Goal: Connect with others: Connect with others

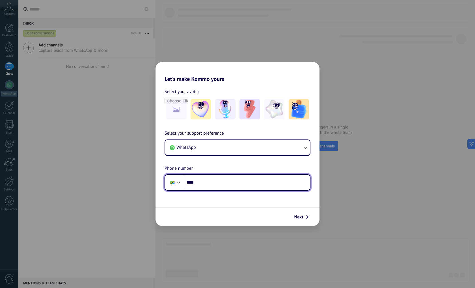
click at [261, 182] on input "****" at bounding box center [247, 182] width 126 height 13
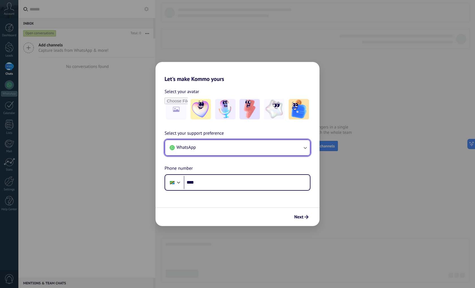
click at [250, 143] on button "WhatsApp" at bounding box center [237, 147] width 145 height 15
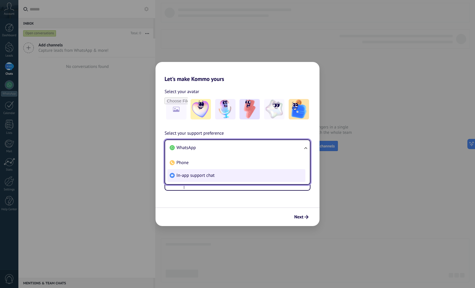
click at [236, 175] on li "In-app support chat" at bounding box center [237, 175] width 138 height 13
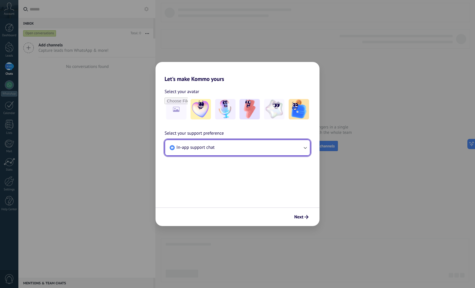
click at [237, 148] on button "In-app support chat" at bounding box center [237, 147] width 145 height 15
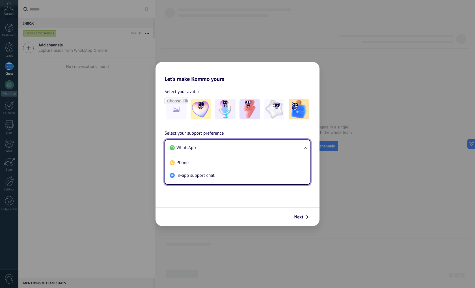
click at [211, 148] on li "WhatsApp" at bounding box center [237, 147] width 138 height 13
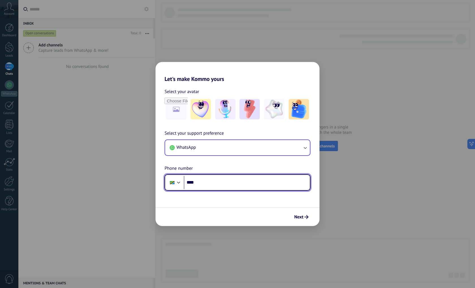
click at [219, 185] on input "****" at bounding box center [247, 182] width 126 height 13
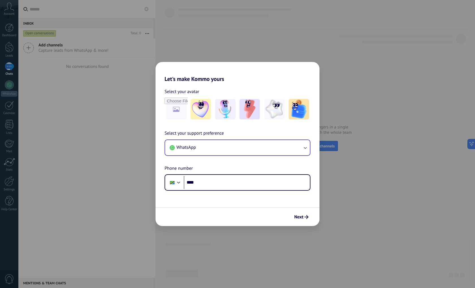
click at [209, 158] on div "Select your support preference WhatsApp Phone number Phone ****" at bounding box center [238, 160] width 164 height 61
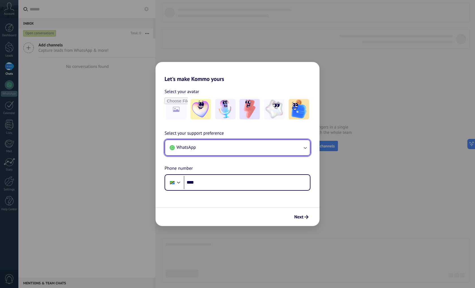
click at [209, 150] on button "WhatsApp" at bounding box center [237, 147] width 145 height 15
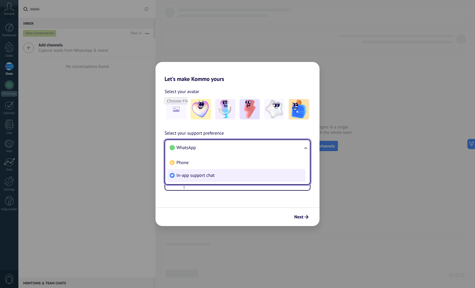
click at [194, 171] on li "In-app support chat" at bounding box center [237, 175] width 138 height 13
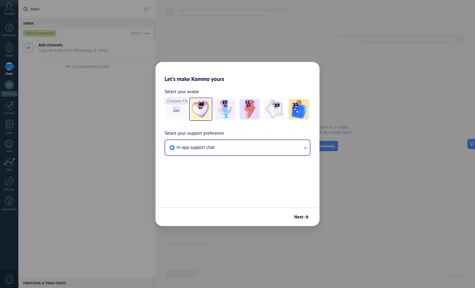
click at [203, 111] on img at bounding box center [201, 109] width 20 height 20
click at [301, 214] on button "Next" at bounding box center [301, 217] width 19 height 10
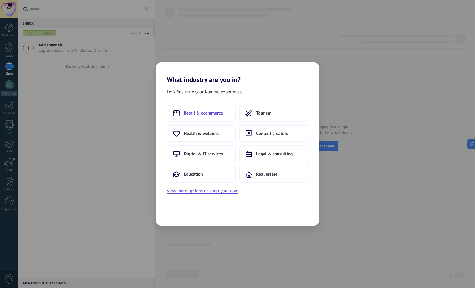
click at [211, 117] on button "Retail & ecommerce" at bounding box center [201, 113] width 69 height 17
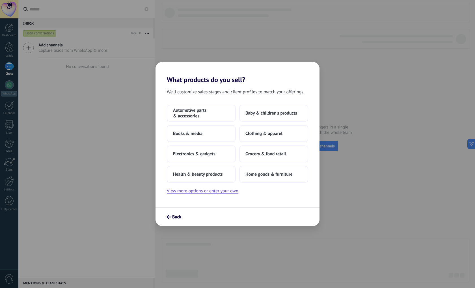
click at [211, 117] on span "Automotive parts & accessories" at bounding box center [201, 113] width 57 height 11
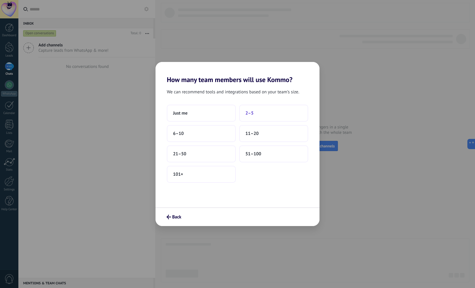
click at [279, 111] on button "2–5" at bounding box center [273, 113] width 69 height 17
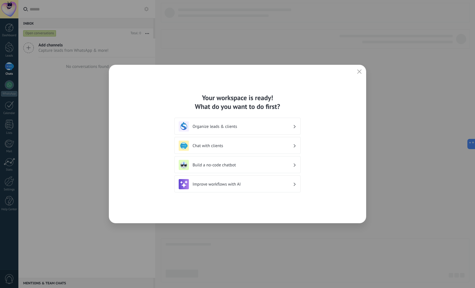
click at [260, 208] on div "Your workspace is ready! What do you want to do first? Organize leads & clients…" at bounding box center [238, 144] width 258 height 158
click at [213, 146] on h3 "Chat with clients" at bounding box center [243, 145] width 100 height 5
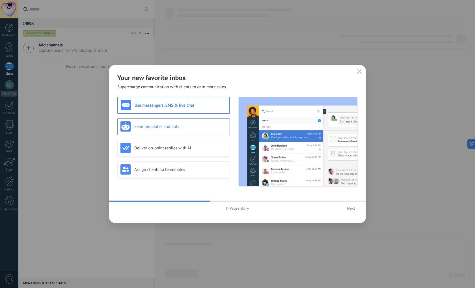
click at [180, 127] on h3 "Send templates and bots" at bounding box center [180, 126] width 93 height 5
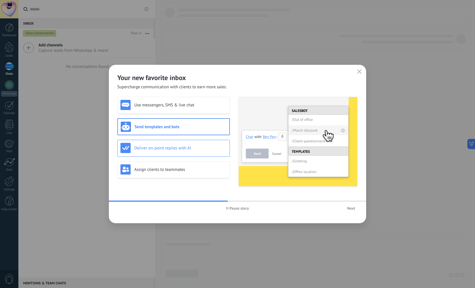
click at [180, 150] on h3 "Deliver on-point replies with AI" at bounding box center [180, 147] width 93 height 5
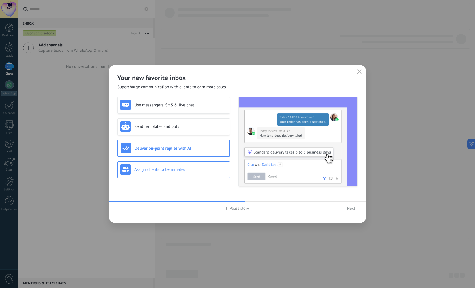
click at [189, 168] on h3 "Assign clients to teammates" at bounding box center [180, 169] width 93 height 5
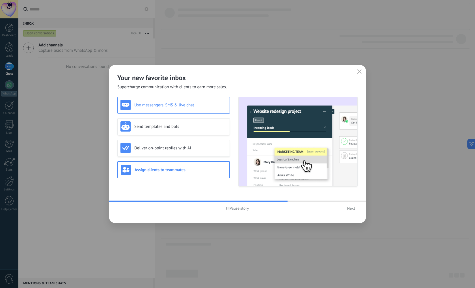
click at [167, 107] on h3 "Use messengers, SMS & live chat" at bounding box center [180, 104] width 93 height 5
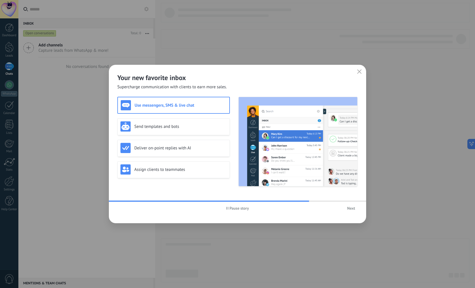
click at [350, 208] on span "Next" at bounding box center [351, 208] width 8 height 4
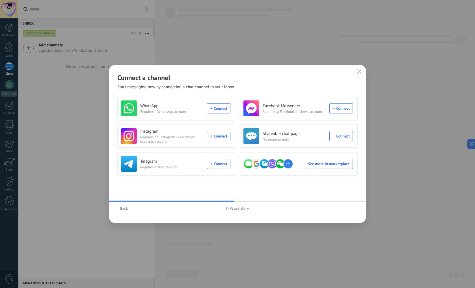
click at [125, 207] on span "Back" at bounding box center [124, 208] width 8 height 4
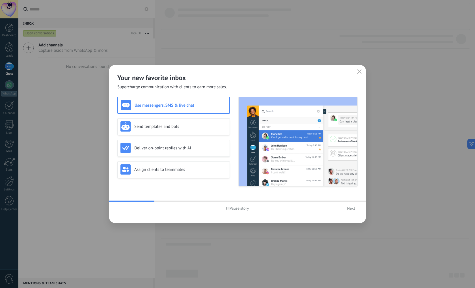
click at [351, 208] on span "Next" at bounding box center [351, 208] width 8 height 4
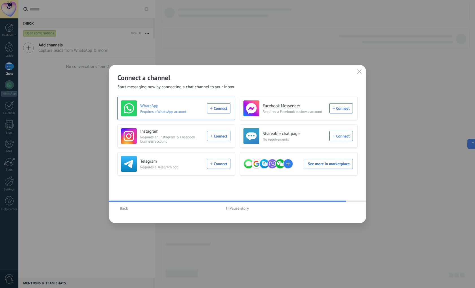
click at [215, 107] on div "WhatsApp Requires a WhatsApp account Connect" at bounding box center [176, 108] width 110 height 16
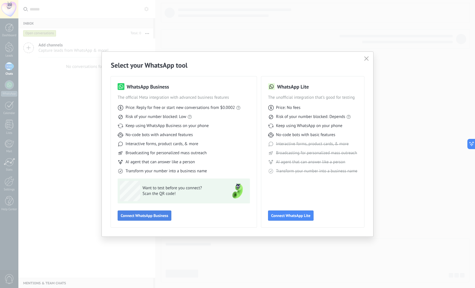
click at [163, 214] on span "Connect WhatsApp Business" at bounding box center [145, 216] width 48 height 4
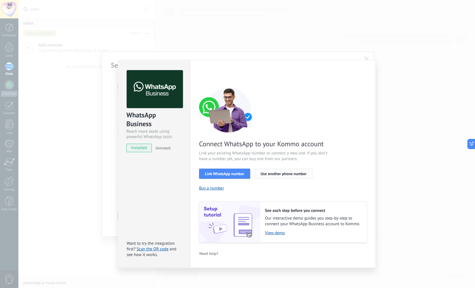
click at [279, 175] on span "Use another phone number" at bounding box center [284, 174] width 46 height 4
click at [224, 173] on span "Link WhatsApp number" at bounding box center [224, 174] width 39 height 4
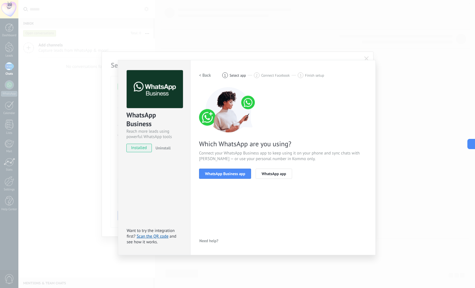
click at [204, 76] on h2 "< Back" at bounding box center [205, 75] width 12 height 5
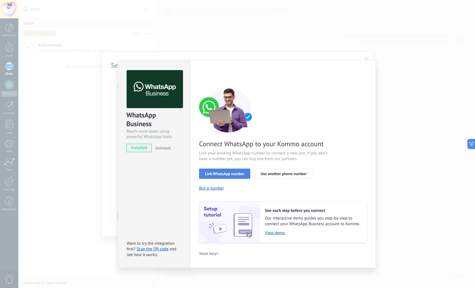
click at [240, 176] on button "Link WhatsApp number" at bounding box center [224, 174] width 51 height 10
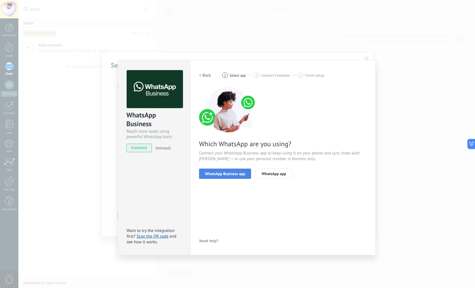
click at [228, 175] on span "WhatsApp Business app" at bounding box center [225, 174] width 40 height 4
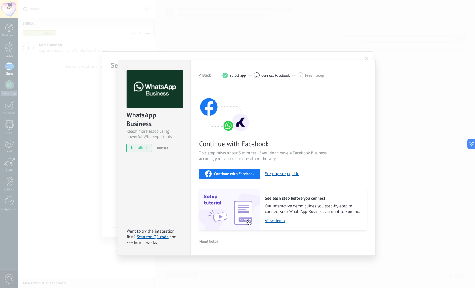
click at [207, 75] on h2 "< Back" at bounding box center [205, 75] width 12 height 5
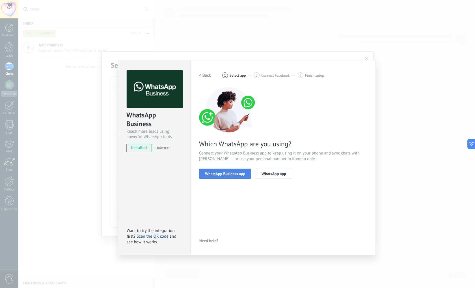
click at [224, 173] on span "WhatsApp Business app" at bounding box center [225, 174] width 40 height 4
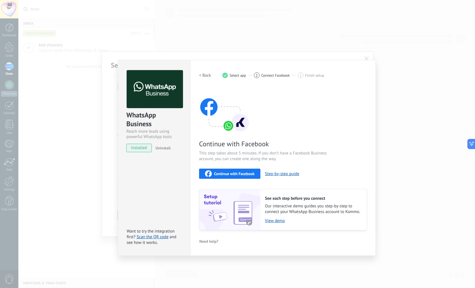
click at [205, 76] on h2 "< Back" at bounding box center [205, 75] width 12 height 5
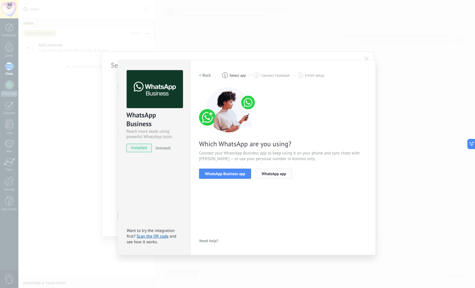
click at [290, 170] on button "WhatsApp app" at bounding box center [274, 174] width 37 height 10
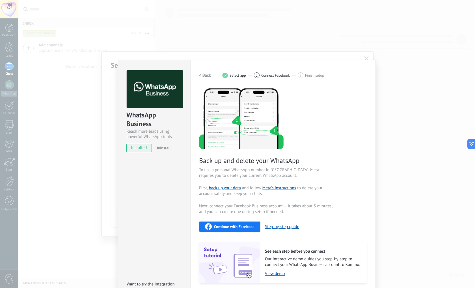
scroll to position [20, 0]
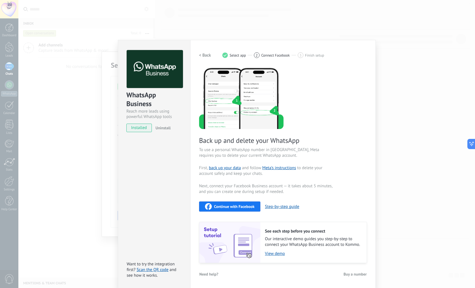
click at [199, 54] on h2 "< Back" at bounding box center [205, 55] width 12 height 5
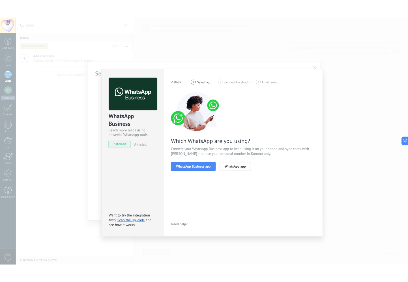
scroll to position [0, 0]
